Goal: Information Seeking & Learning: Learn about a topic

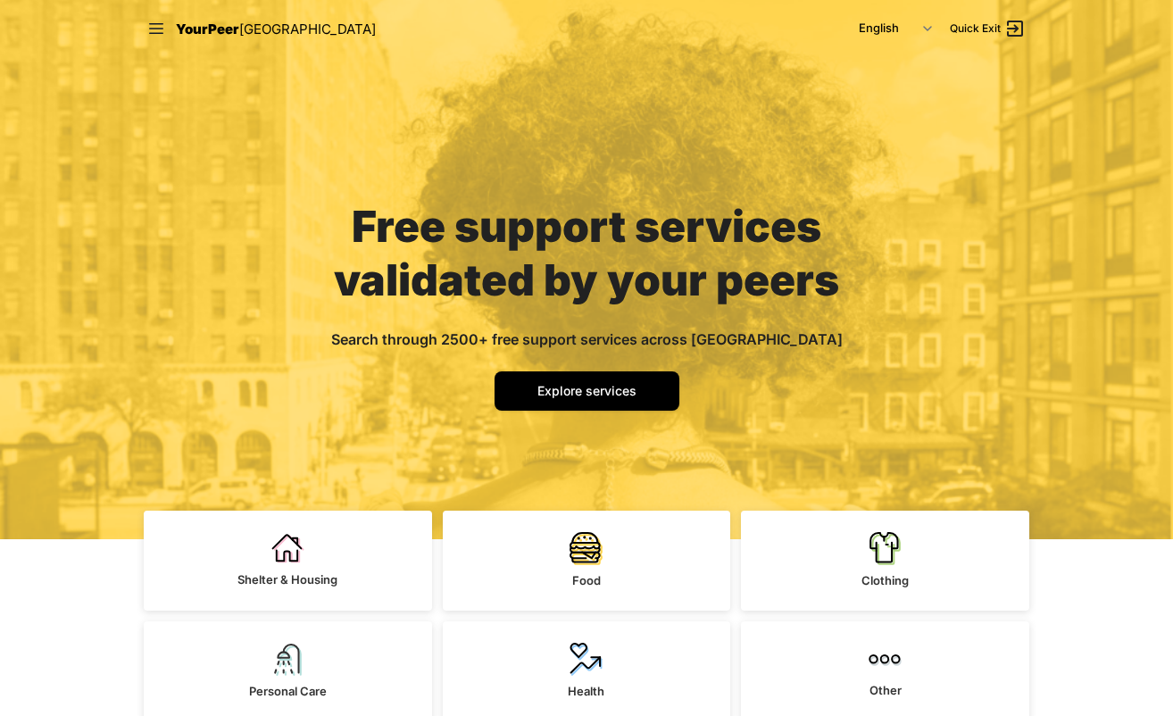
scroll to position [31, 0]
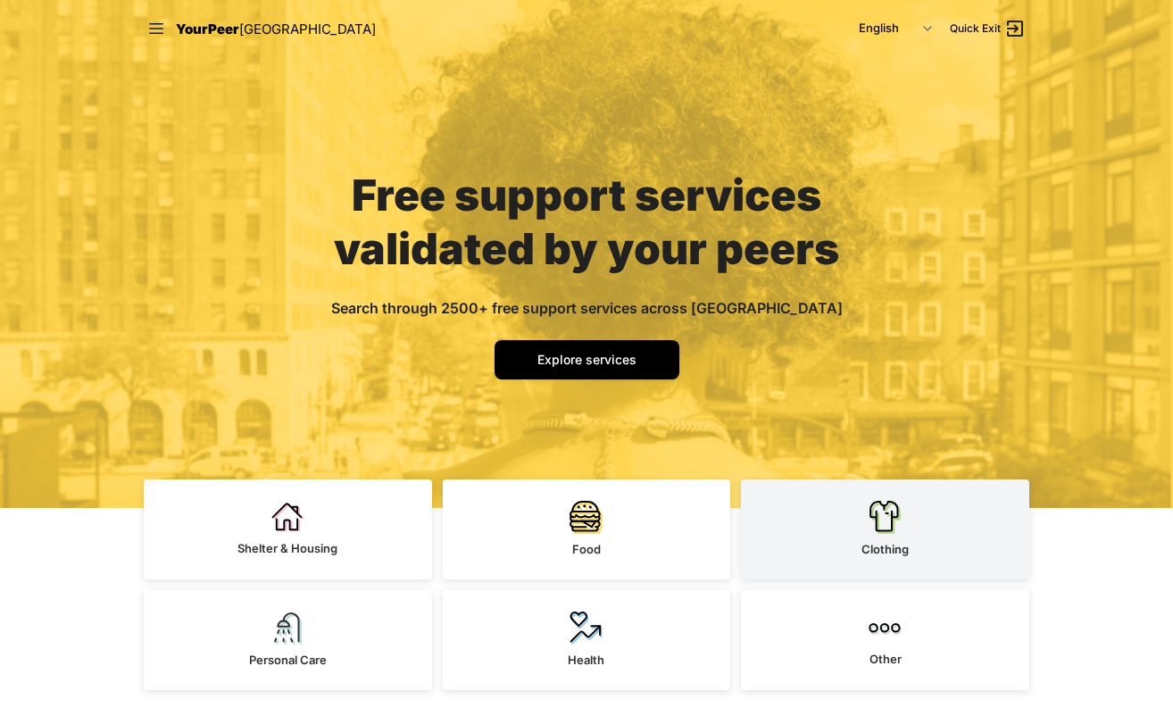
click at [868, 520] on link "Clothing" at bounding box center [885, 530] width 288 height 100
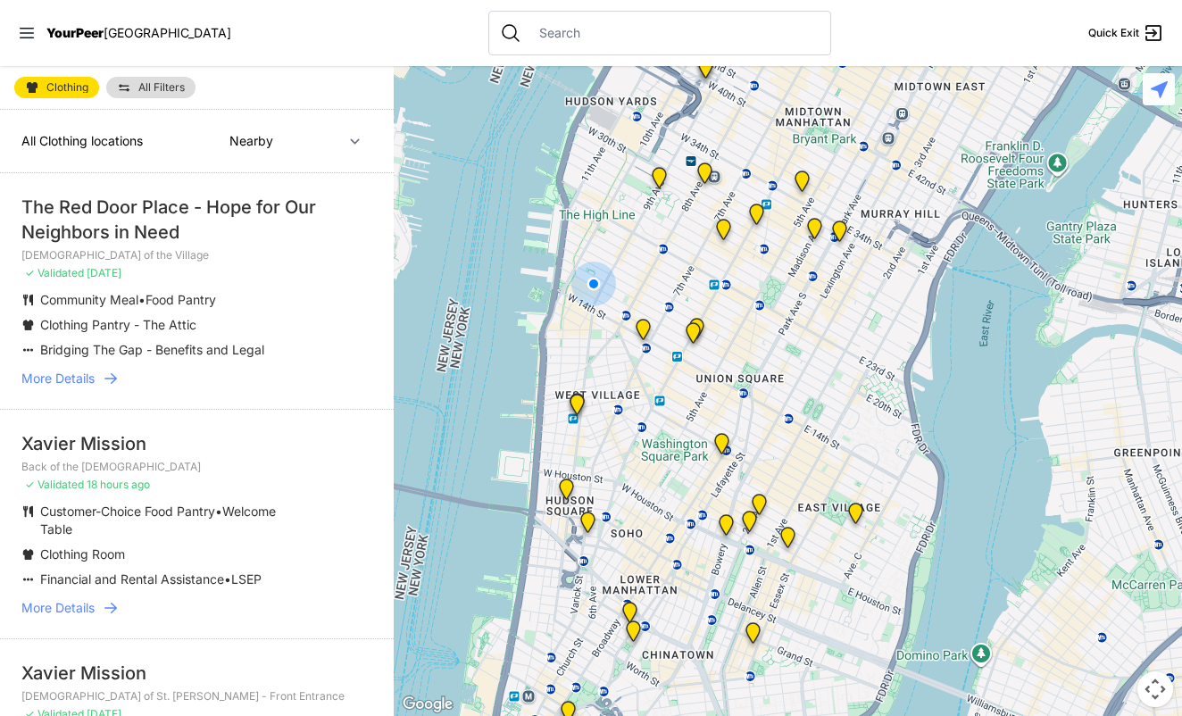
select select "recentlyUpdated"
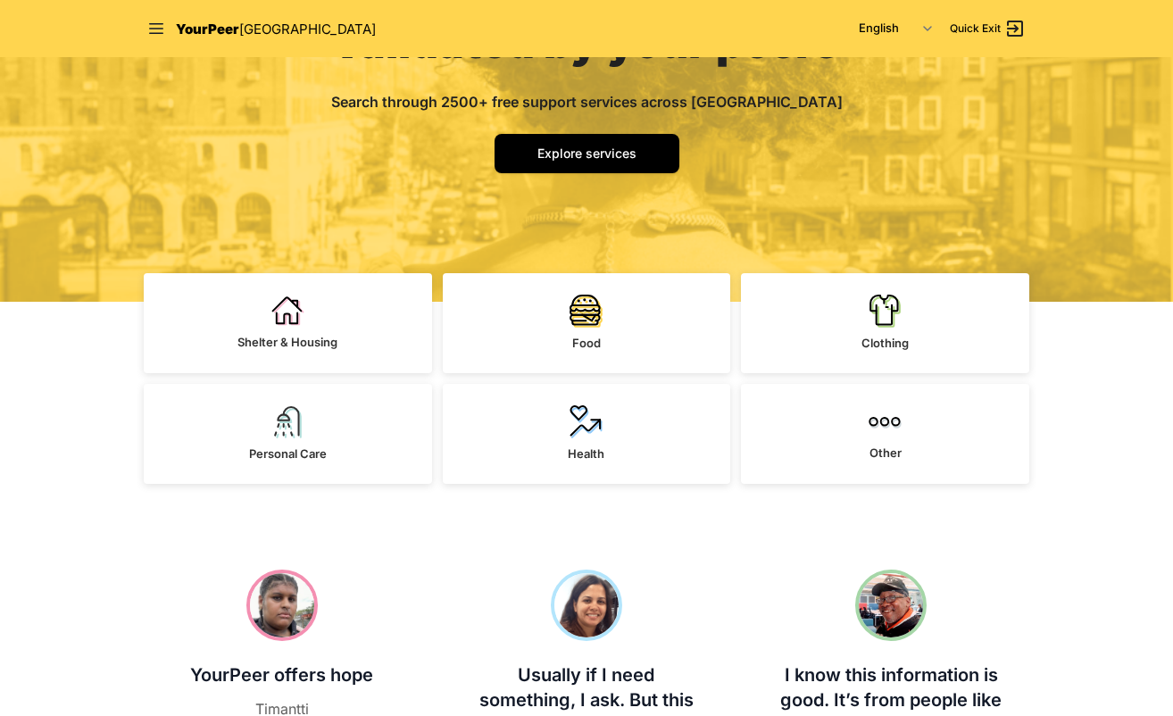
scroll to position [240, 0]
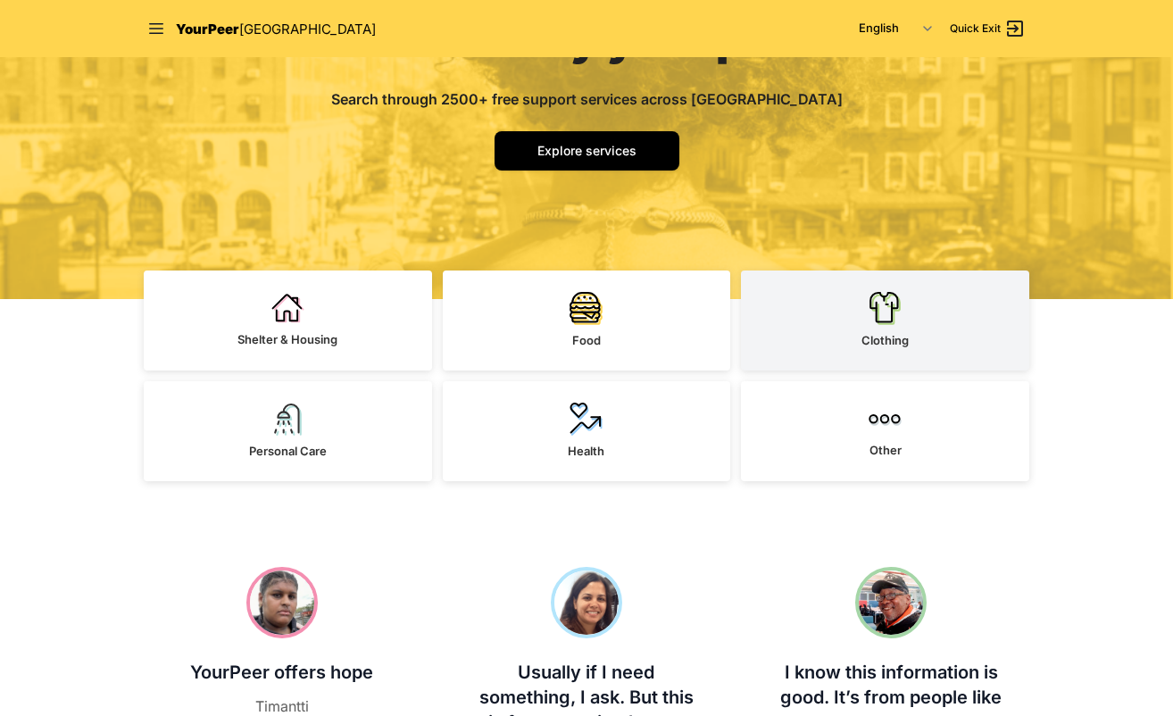
click at [874, 326] on link "Clothing" at bounding box center [885, 321] width 288 height 100
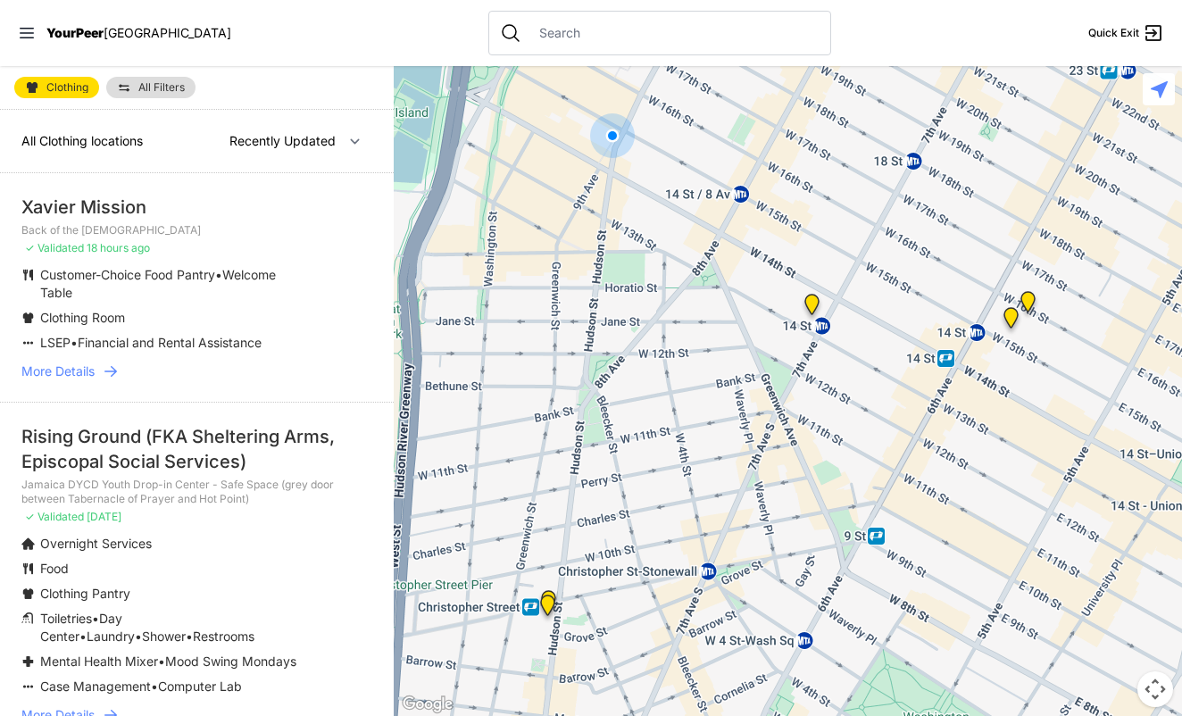
select select "nearby"
